Goal: Information Seeking & Learning: Learn about a topic

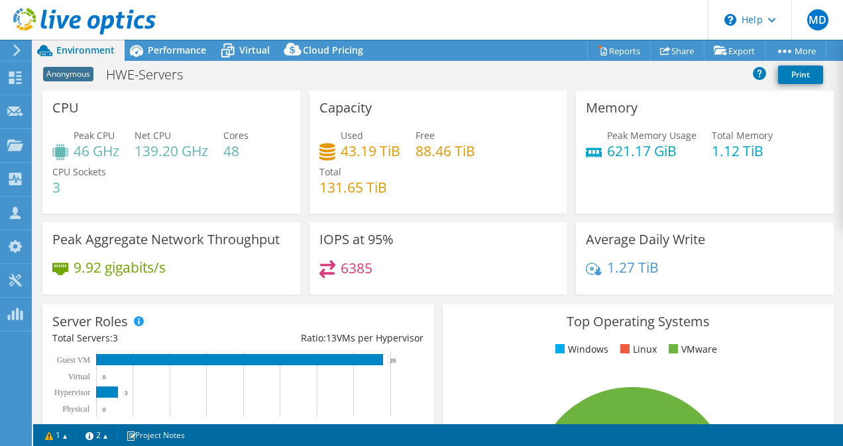
click at [214, 79] on div "Anonymous HWE-Servers Print" at bounding box center [437, 74] width 809 height 25
select select "USD"
click at [293, 155] on div "CPU Peak CPU 46 GHz Net CPU 139.20 GHz Cores 48 CPU Sockets 3" at bounding box center [171, 152] width 258 height 123
click at [180, 56] on div "Performance" at bounding box center [170, 50] width 91 height 21
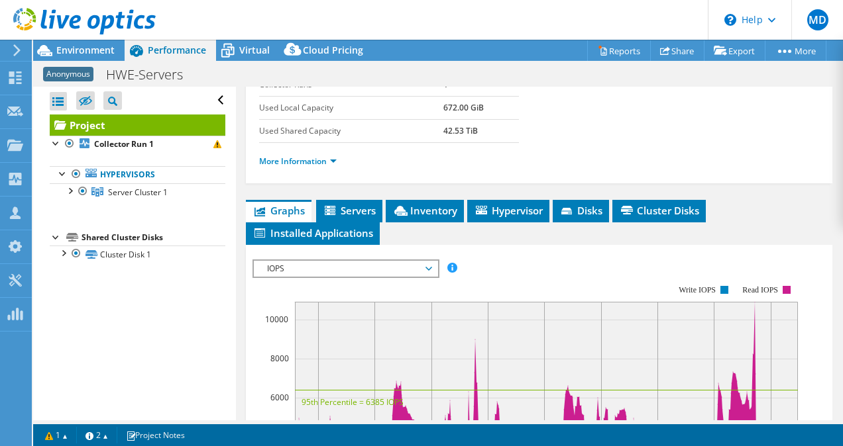
scroll to position [195, 0]
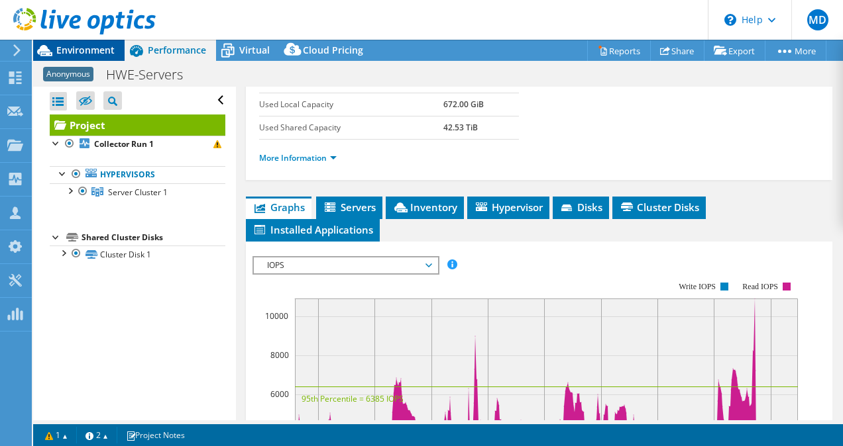
click at [95, 52] on span "Environment" at bounding box center [85, 50] width 58 height 13
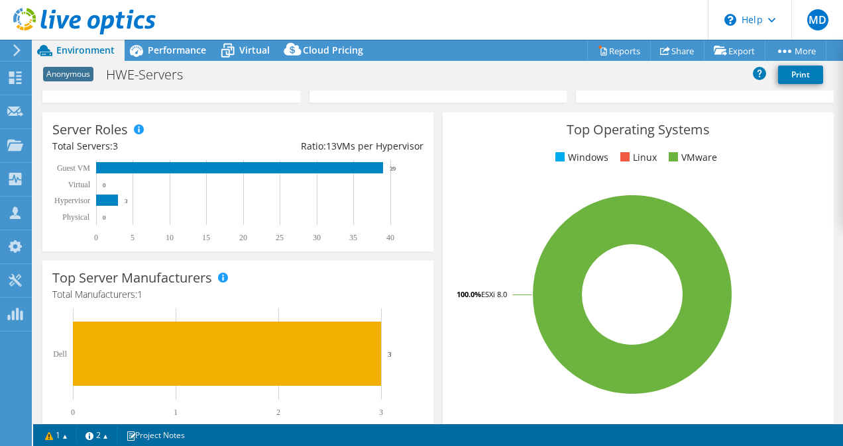
scroll to position [0, 0]
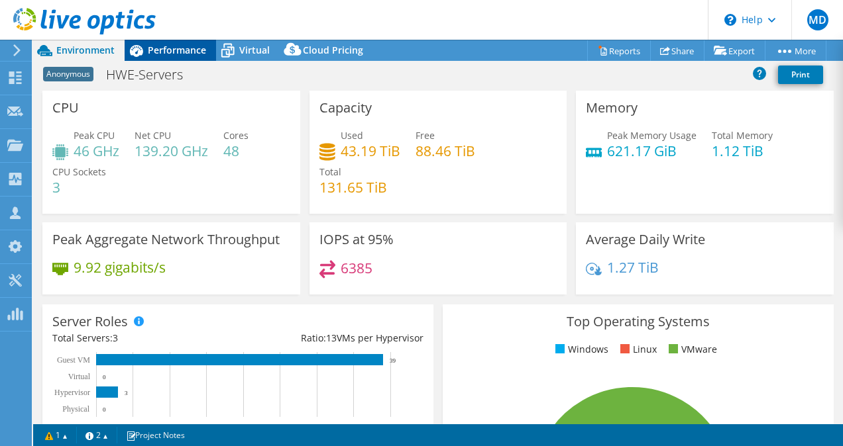
click at [181, 55] on span "Performance" at bounding box center [177, 50] width 58 height 13
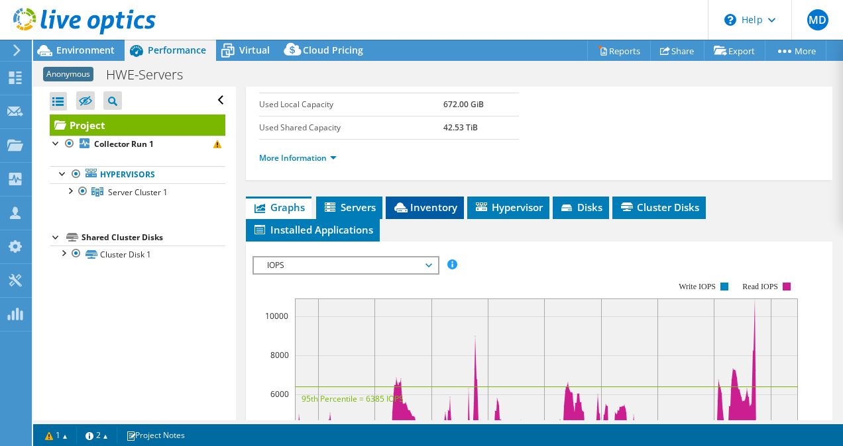
click at [448, 219] on li "Inventory" at bounding box center [425, 208] width 78 height 23
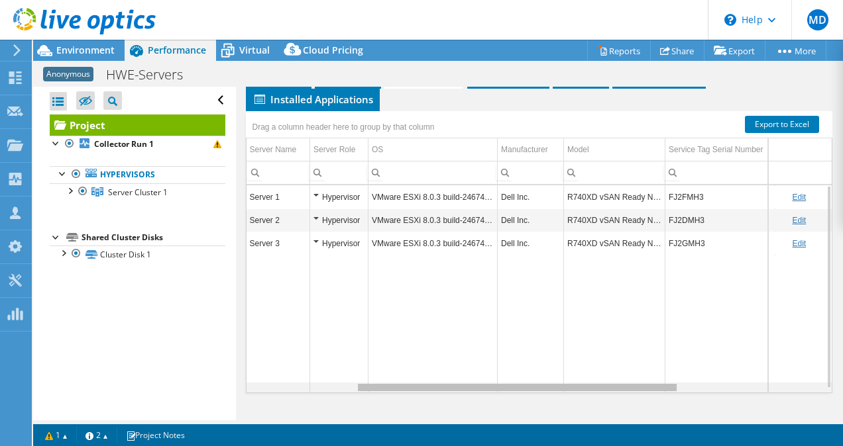
drag, startPoint x: 480, startPoint y: 386, endPoint x: 262, endPoint y: 333, distance: 223.6
click at [262, 333] on body "MD Channel Partner [PERSON_NAME] [EMAIL_ADDRESS][DOMAIN_NAME] Abtech Technologi…" at bounding box center [421, 223] width 843 height 446
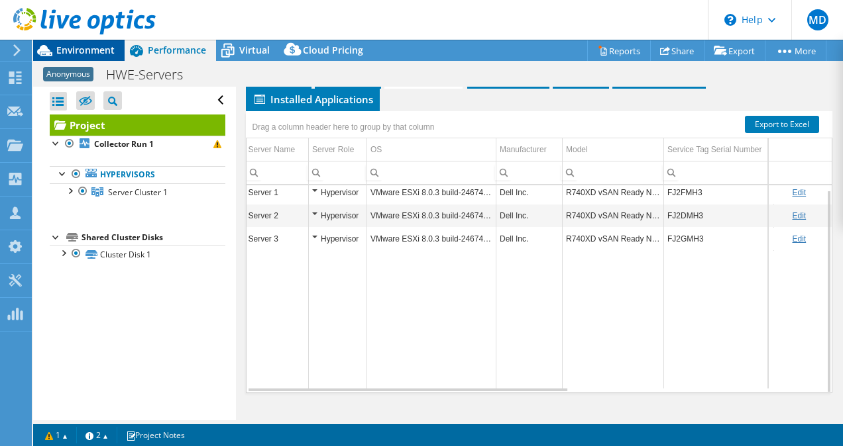
click at [83, 45] on span "Environment" at bounding box center [85, 50] width 58 height 13
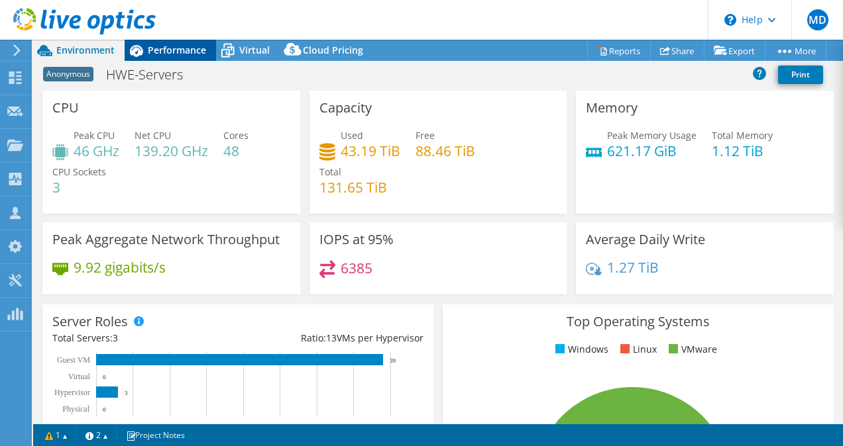
click at [173, 44] on span "Performance" at bounding box center [177, 50] width 58 height 13
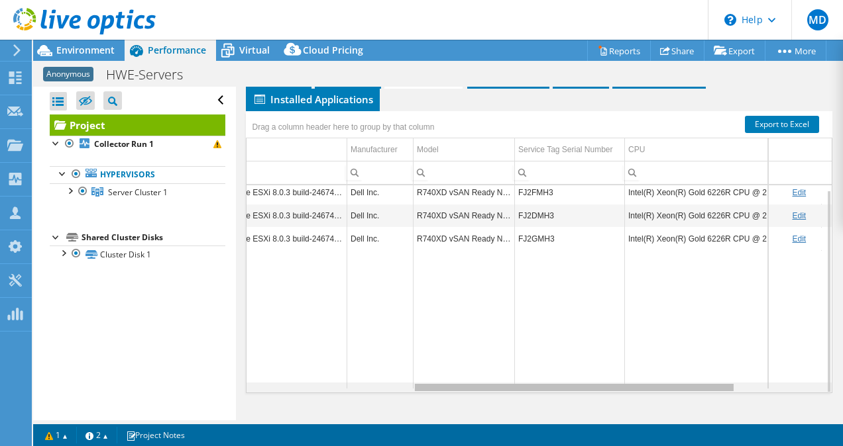
scroll to position [5, 356]
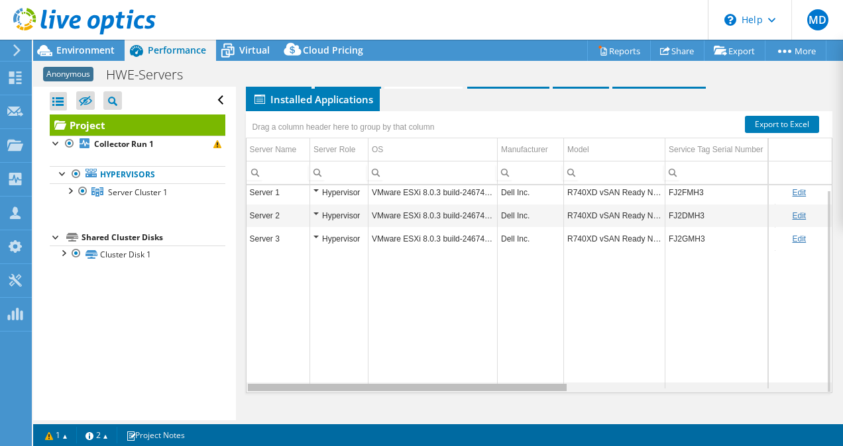
drag, startPoint x: 503, startPoint y: 388, endPoint x: 311, endPoint y: 333, distance: 200.6
click at [311, 333] on body "MD Channel Partner [PERSON_NAME] [EMAIL_ADDRESS][DOMAIN_NAME] Abtech Technologi…" at bounding box center [421, 223] width 843 height 446
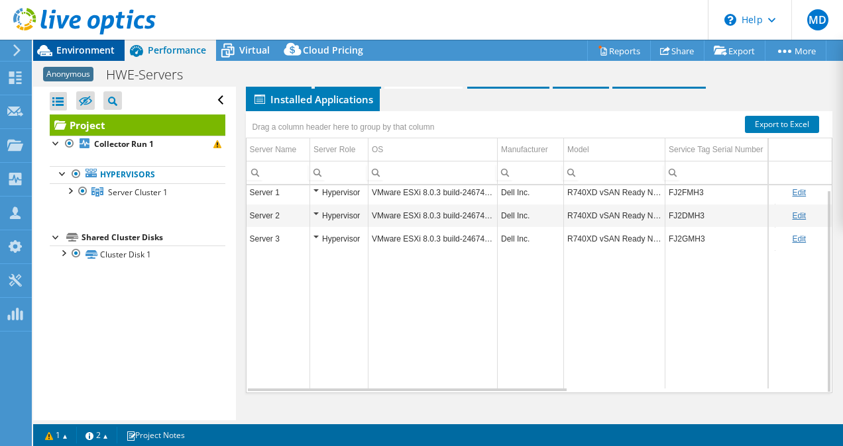
click at [85, 45] on span "Environment" at bounding box center [85, 50] width 58 height 13
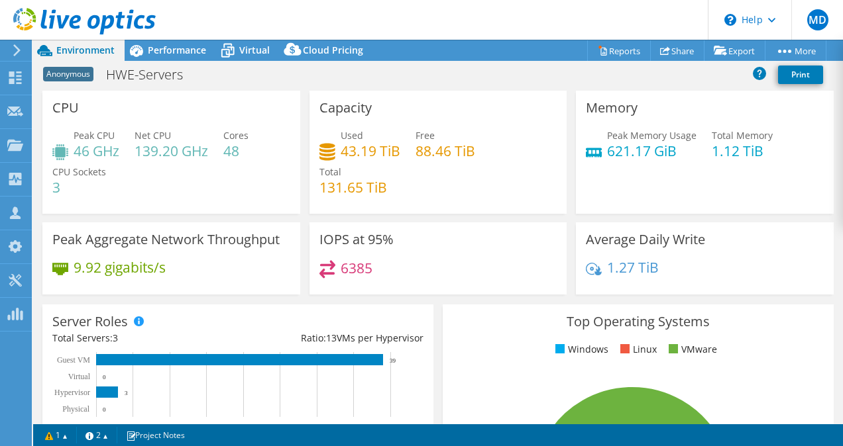
click at [368, 156] on h4 "43.19 TiB" at bounding box center [370, 151] width 60 height 15
drag, startPoint x: 368, startPoint y: 156, endPoint x: 458, endPoint y: 209, distance: 104.5
click at [458, 209] on div "Capacity Used 43.19 TiB Free 88.46 TiB Total 131.65 TiB" at bounding box center [438, 152] width 258 height 123
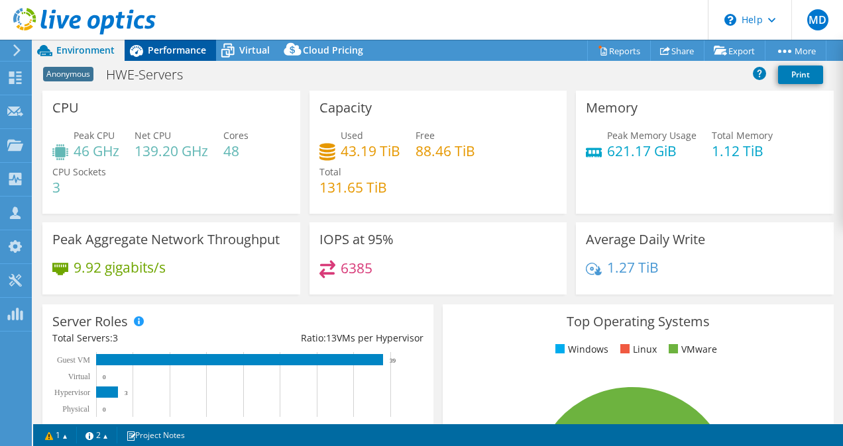
click at [152, 58] on div "Performance" at bounding box center [170, 50] width 91 height 21
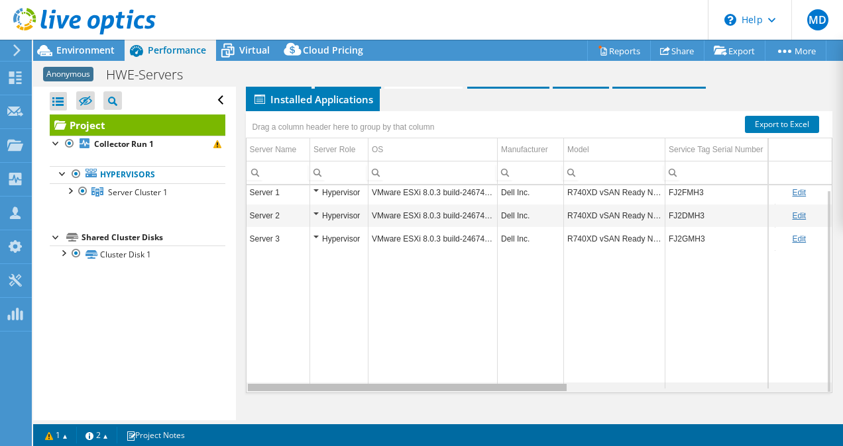
drag, startPoint x: 509, startPoint y: 388, endPoint x: 454, endPoint y: 371, distance: 56.8
click at [454, 371] on body "MD Channel Partner [PERSON_NAME] [EMAIL_ADDRESS][DOMAIN_NAME] Abtech Technologi…" at bounding box center [421, 223] width 843 height 446
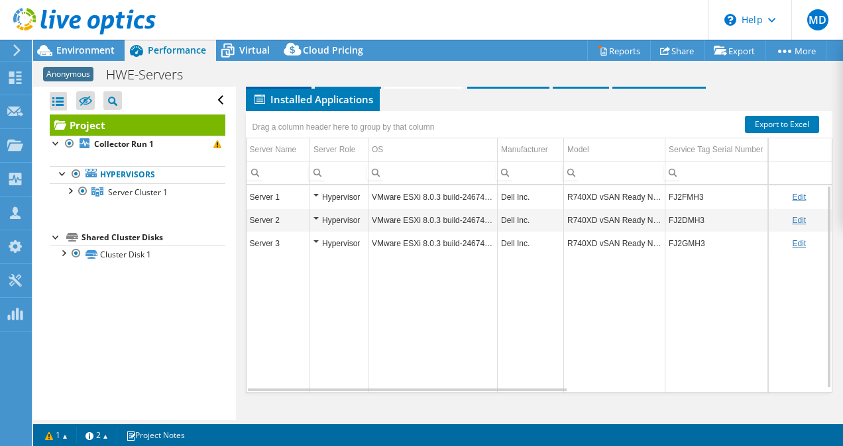
click at [287, 83] on span "Graphs" at bounding box center [278, 76] width 52 height 13
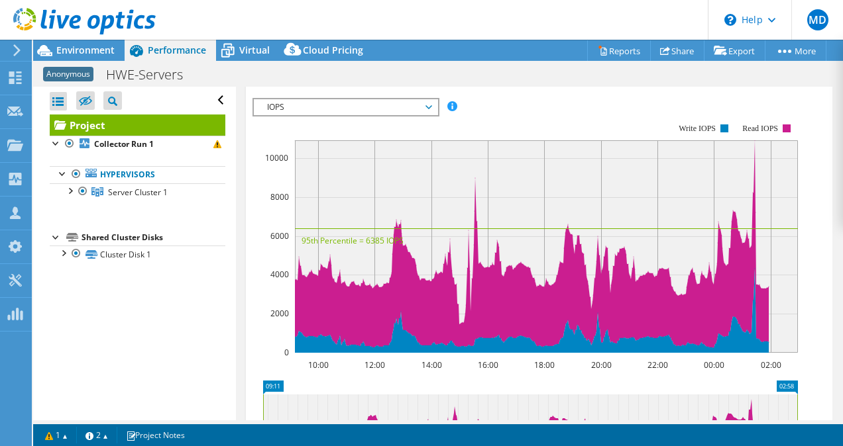
click at [439, 56] on span "Inventory" at bounding box center [424, 48] width 65 height 13
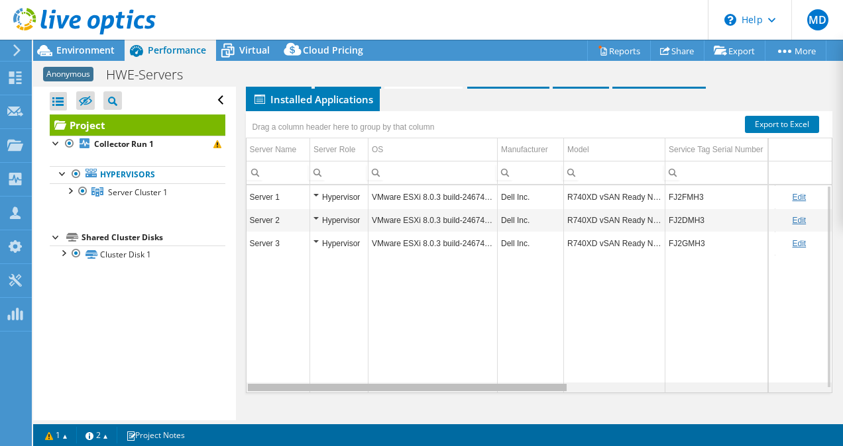
drag, startPoint x: 502, startPoint y: 397, endPoint x: 327, endPoint y: 387, distance: 175.9
click at [327, 387] on body "MD Channel Partner [PERSON_NAME] [EMAIL_ADDRESS][DOMAIN_NAME] Abtech Technologi…" at bounding box center [421, 223] width 843 height 446
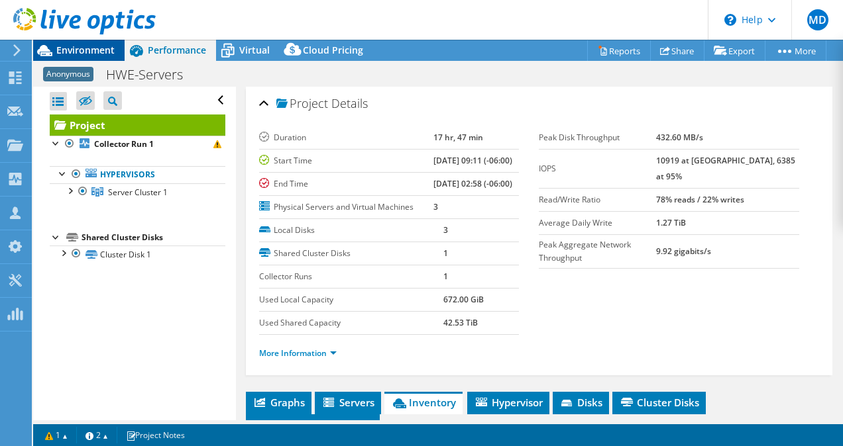
click at [83, 45] on span "Environment" at bounding box center [85, 50] width 58 height 13
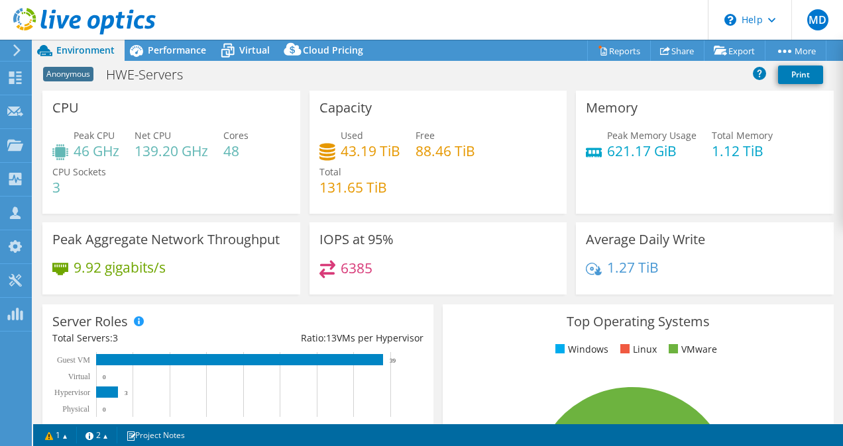
click at [635, 154] on h4 "621.17 GiB" at bounding box center [651, 151] width 89 height 15
drag, startPoint x: 635, startPoint y: 154, endPoint x: 693, endPoint y: 201, distance: 74.8
click at [693, 201] on div "Memory Peak Memory Usage 621.17 GiB Total Memory 1.12 TiB" at bounding box center [705, 152] width 258 height 123
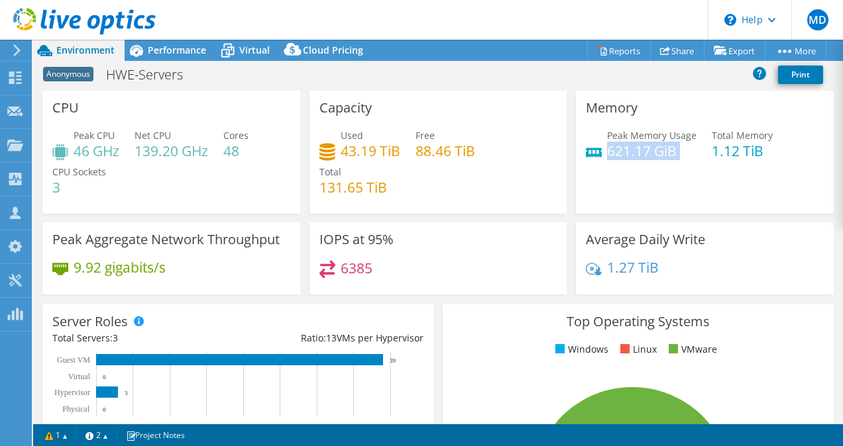
click at [659, 193] on div "Memory Peak Memory Usage 621.17 GiB Total Memory 1.12 TiB" at bounding box center [705, 152] width 258 height 123
click at [174, 53] on span "Performance" at bounding box center [177, 50] width 58 height 13
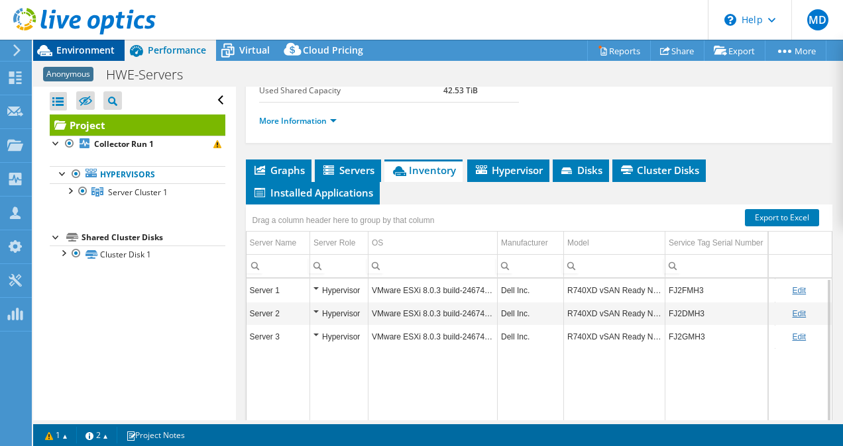
click at [81, 52] on span "Environment" at bounding box center [85, 50] width 58 height 13
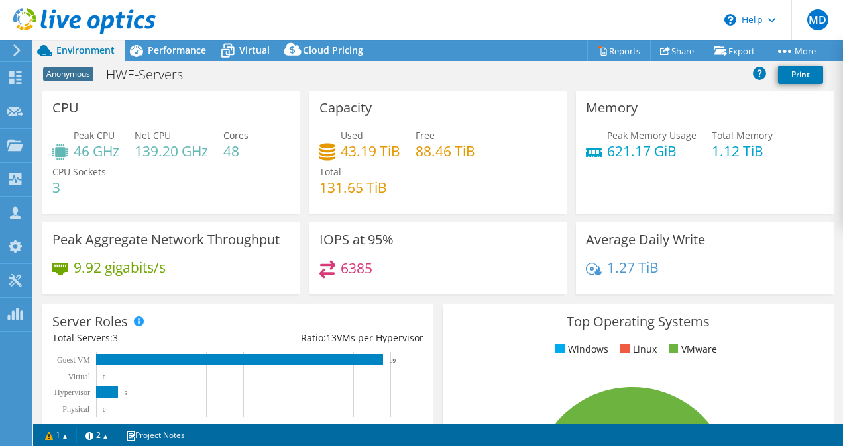
click at [362, 183] on h4 "131.65 TiB" at bounding box center [353, 187] width 68 height 15
drag, startPoint x: 362, startPoint y: 183, endPoint x: 509, endPoint y: 219, distance: 151.5
click at [509, 219] on div "Capacity Used 43.19 TiB Free 88.46 TiB Total 131.65 TiB" at bounding box center [438, 157] width 267 height 132
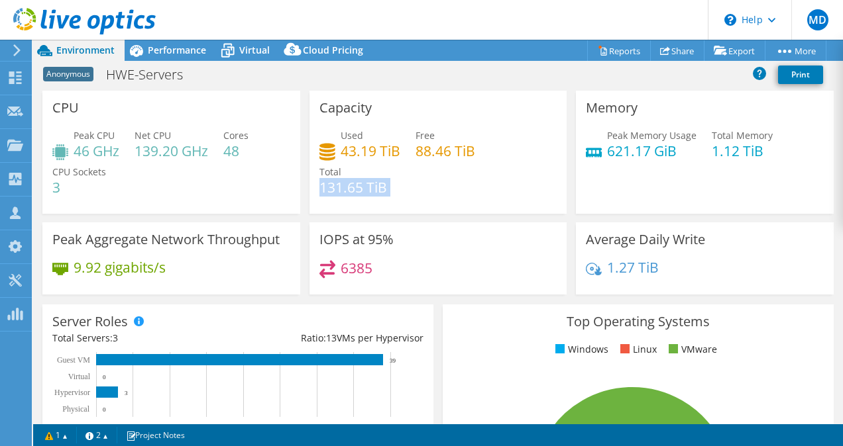
click at [521, 217] on div "Capacity Used 43.19 TiB Free 88.46 TiB Total 131.65 TiB" at bounding box center [438, 157] width 267 height 132
click at [164, 57] on div "Performance" at bounding box center [170, 50] width 91 height 21
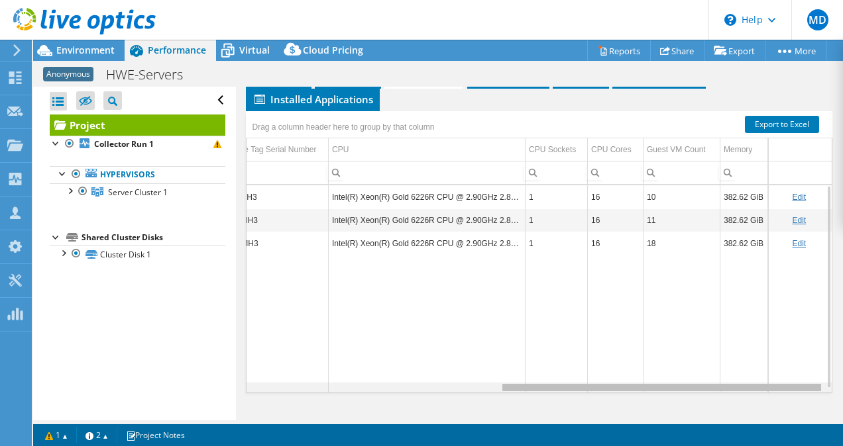
drag, startPoint x: 510, startPoint y: 393, endPoint x: 819, endPoint y: 390, distance: 308.7
click at [819, 390] on body "MD Channel Partner [PERSON_NAME] [EMAIL_ADDRESS][DOMAIN_NAME] Abtech Technologi…" at bounding box center [421, 223] width 843 height 446
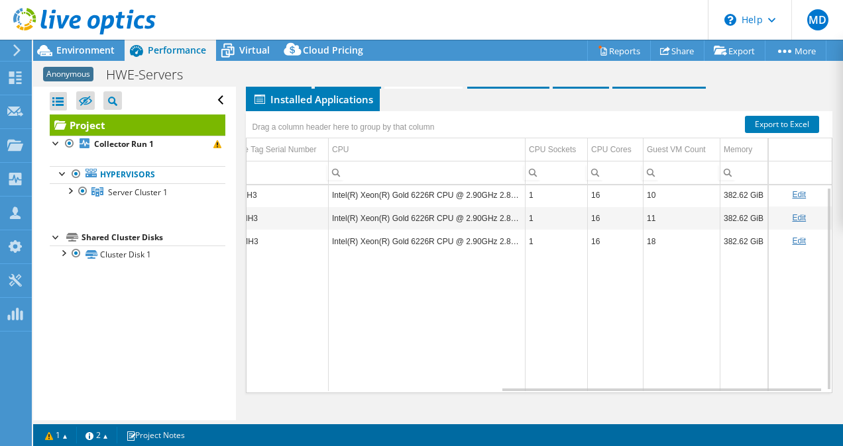
click at [572, 122] on div "Drag a column header here to group by that column" at bounding box center [539, 119] width 587 height 17
click at [304, 106] on span "Installed Applications" at bounding box center [312, 99] width 121 height 13
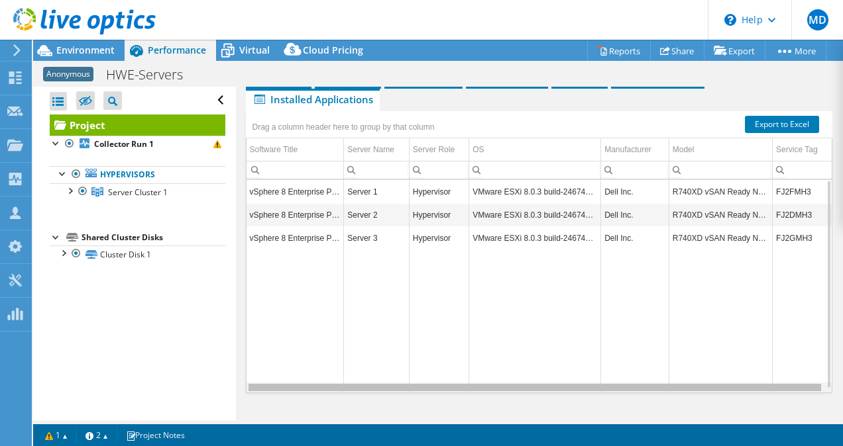
scroll to position [0, 1]
drag, startPoint x: 542, startPoint y: 392, endPoint x: 619, endPoint y: 396, distance: 76.9
click at [619, 396] on body "MD Channel Partner [PERSON_NAME] [EMAIL_ADDRESS][DOMAIN_NAME] Abtech Technologi…" at bounding box center [421, 223] width 843 height 446
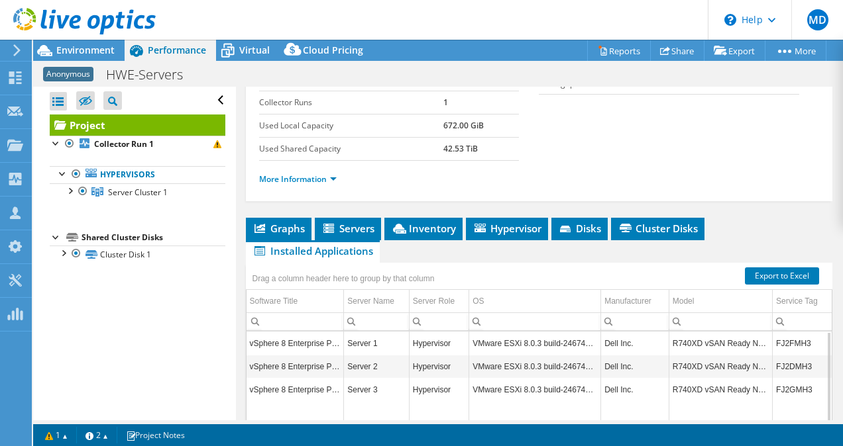
scroll to position [0, 0]
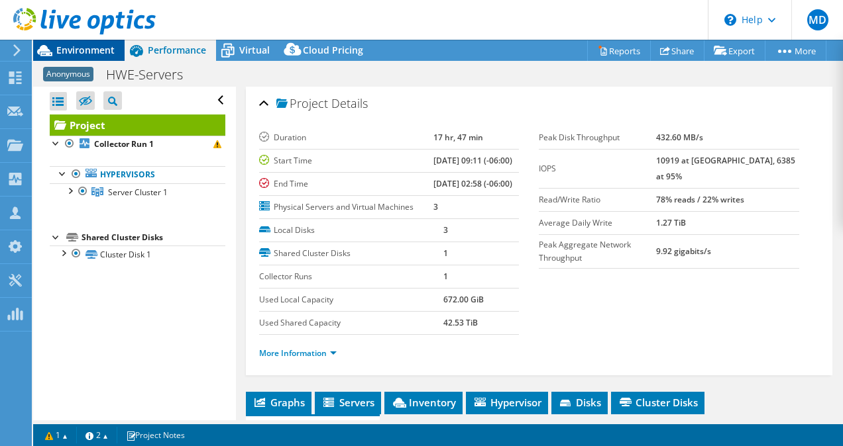
click at [85, 52] on span "Environment" at bounding box center [85, 50] width 58 height 13
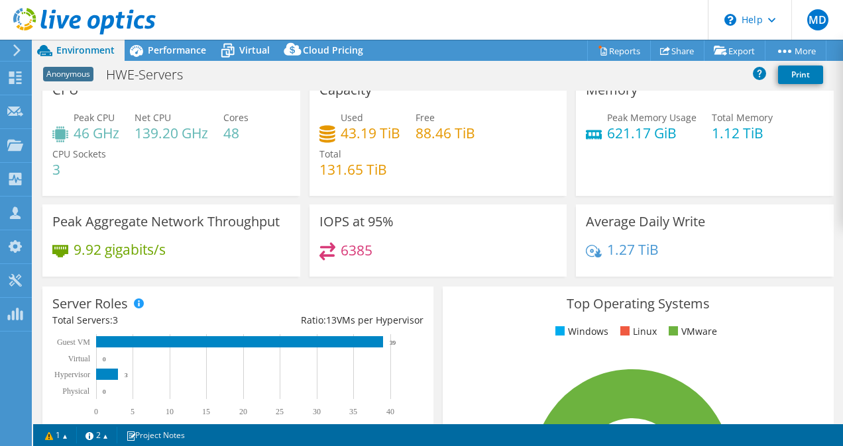
scroll to position [9, 0]
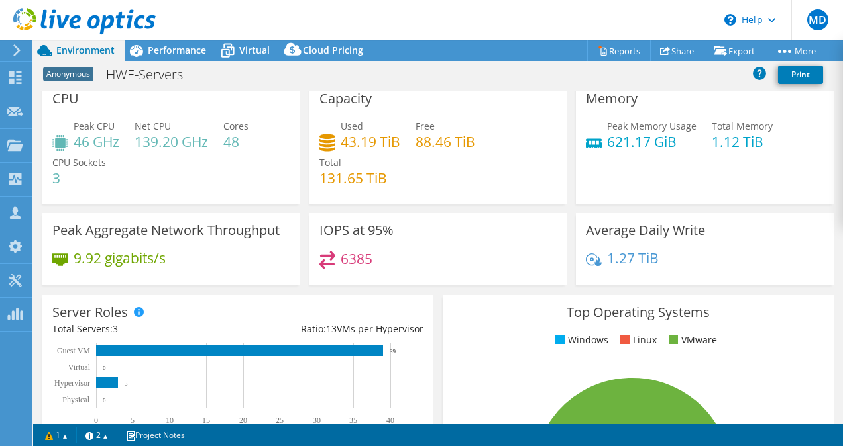
click at [299, 220] on div "Peak Aggregate Network Throughput 9.92 gigabits/s" at bounding box center [171, 249] width 267 height 72
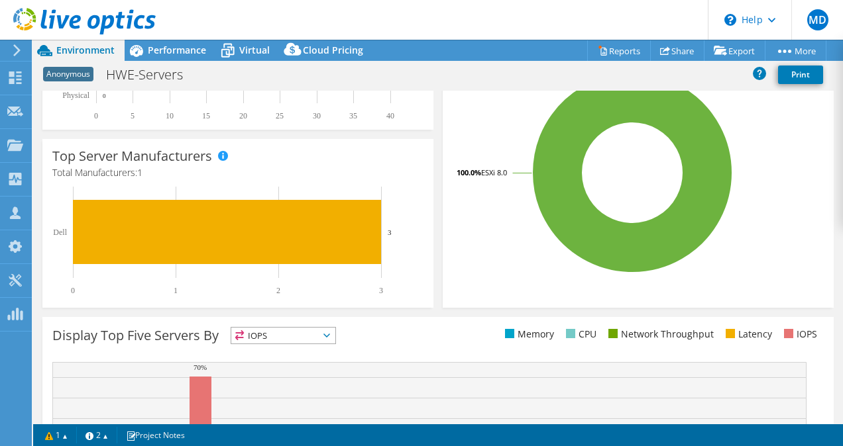
scroll to position [312, 0]
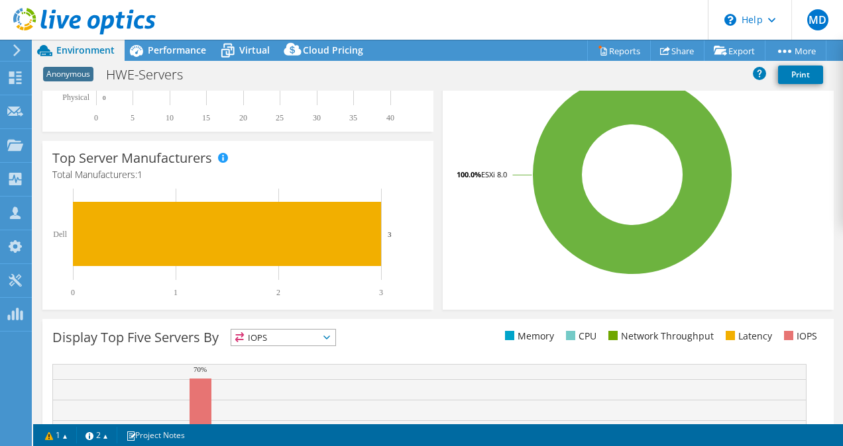
click at [438, 215] on div "Top Operating Systems Windows Linux VMware 100.0% ESXi 8.0" at bounding box center [638, 151] width 400 height 327
